Goal: Task Accomplishment & Management: Use online tool/utility

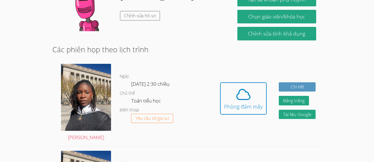
scroll to position [147, 0]
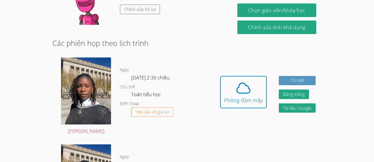
click at [196, 37] on h2 "Các phiên họp theo lịch trình" at bounding box center [187, 42] width 270 height 11
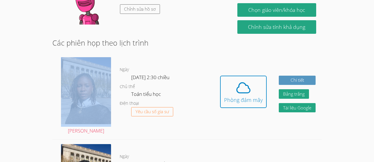
scroll to position [147, 0]
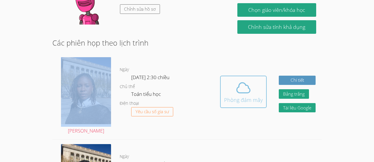
click at [252, 79] on span at bounding box center [243, 87] width 39 height 16
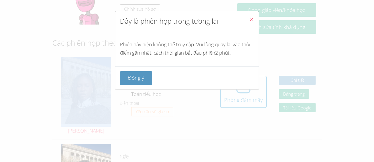
click at [252, 18] on icon "Đóng" at bounding box center [251, 19] width 5 height 5
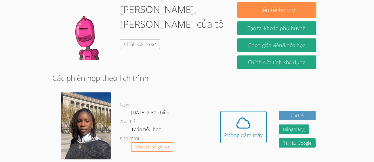
scroll to position [118, 0]
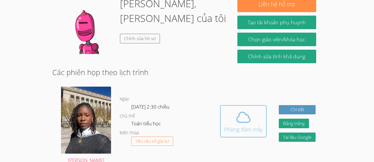
click at [234, 109] on span at bounding box center [243, 117] width 39 height 16
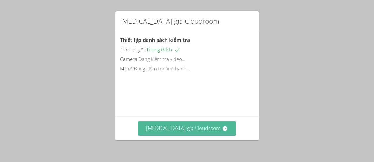
click at [183, 128] on font "Tham gia Cloudroom" at bounding box center [183, 127] width 75 height 7
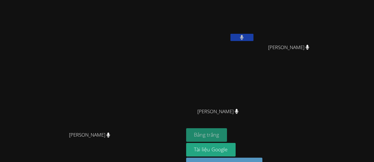
scroll to position [17, 0]
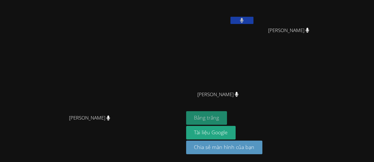
click at [219, 119] on font "Bảng trắng" at bounding box center [206, 117] width 25 height 7
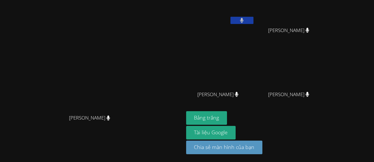
scroll to position [9, 0]
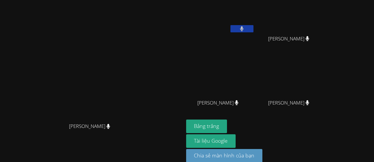
click at [254, 25] on button at bounding box center [242, 28] width 23 height 7
click at [245, 28] on icon at bounding box center [242, 28] width 6 height 5
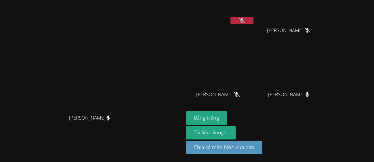
click at [243, 21] on icon at bounding box center [242, 20] width 6 height 5
click at [239, 23] on button at bounding box center [242, 20] width 23 height 7
click at [162, 46] on div "[PERSON_NAME]" at bounding box center [91, 60] width 179 height 101
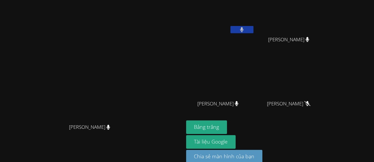
scroll to position [7, 0]
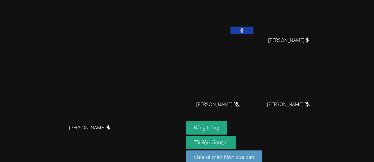
click at [247, 33] on button at bounding box center [242, 29] width 23 height 7
click at [245, 27] on button at bounding box center [242, 29] width 23 height 7
click at [234, 29] on button at bounding box center [242, 29] width 23 height 7
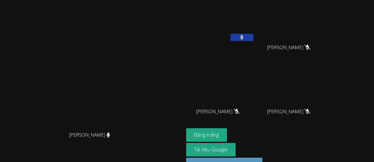
click at [245, 39] on button at bounding box center [242, 37] width 23 height 7
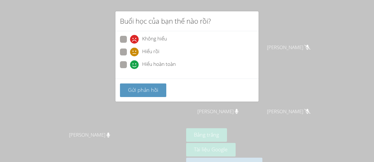
click at [130, 69] on span at bounding box center [130, 69] width 0 height 0
click at [130, 65] on input "Hiểu hoàn toàn" at bounding box center [132, 63] width 5 height 5
radio input "true"
click at [147, 88] on font "Gửi phản hồi" at bounding box center [143, 89] width 30 height 7
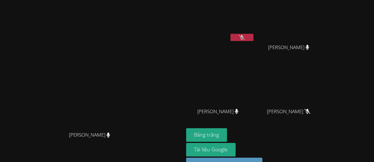
click at [242, 37] on icon at bounding box center [242, 37] width 6 height 5
